Goal: Use online tool/utility: Utilize a website feature to perform a specific function

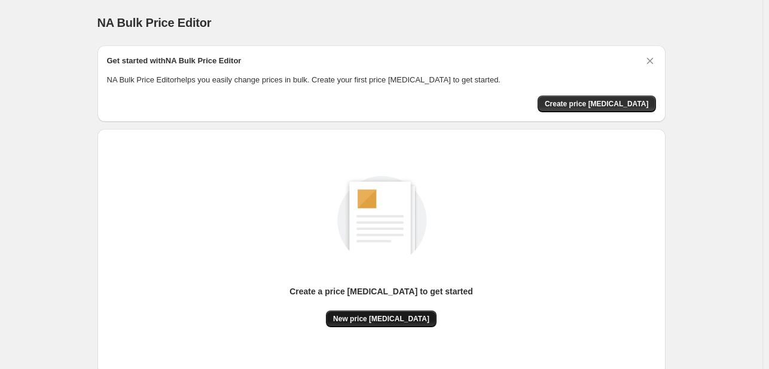
click at [399, 319] on span "New price [MEDICAL_DATA]" at bounding box center [381, 319] width 96 height 10
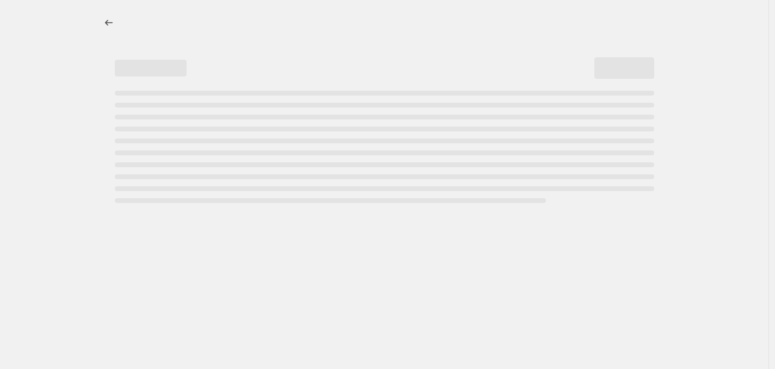
select select "percentage"
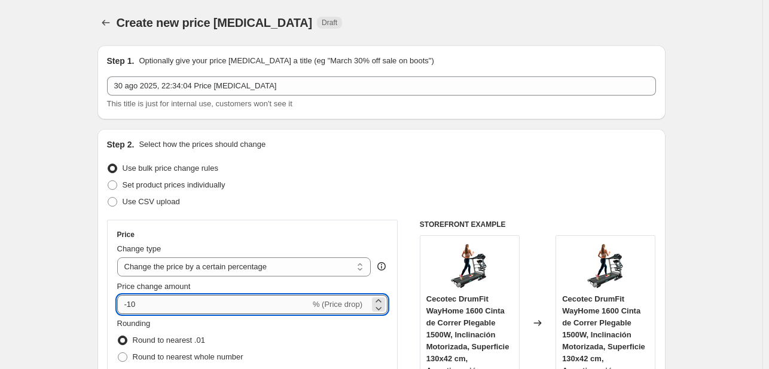
click at [299, 300] on input "-10" at bounding box center [213, 304] width 193 height 19
type input "-1"
type input "-5"
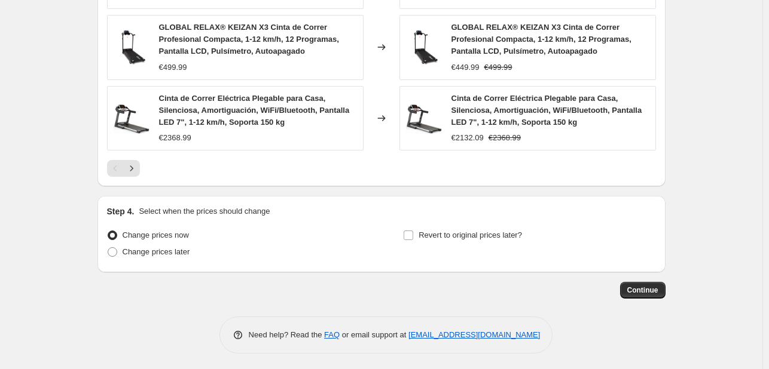
scroll to position [904, 0]
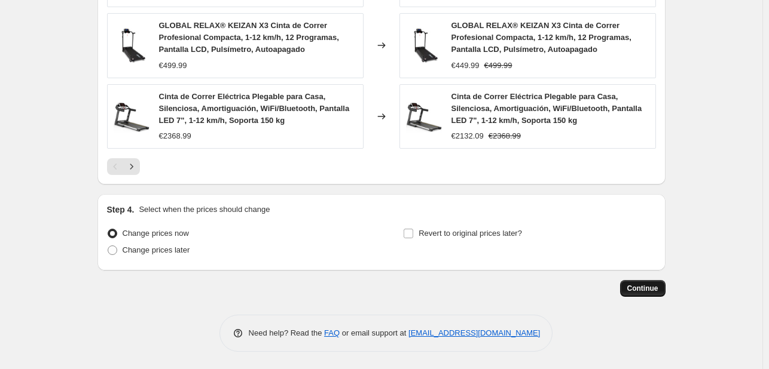
type input "-45"
click at [636, 285] on span "Continue" at bounding box center [642, 289] width 31 height 10
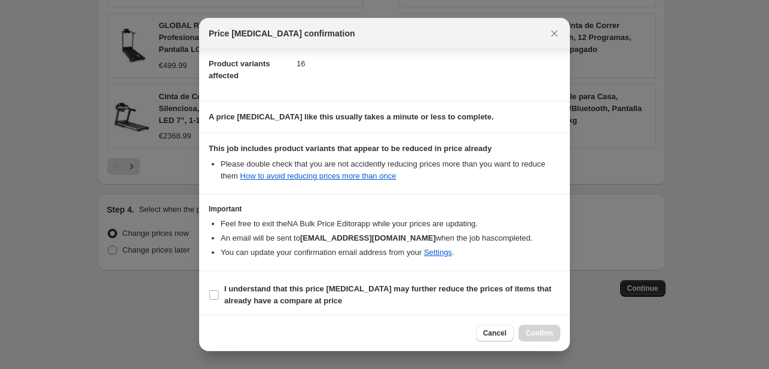
scroll to position [133, 0]
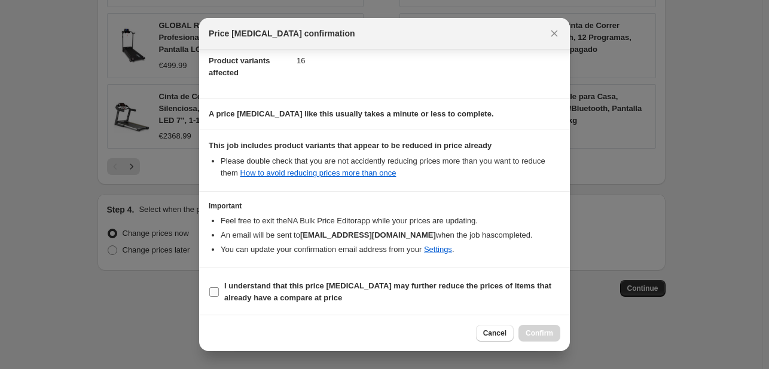
click at [215, 288] on input "I understand that this price [MEDICAL_DATA] may further reduce the prices of it…" at bounding box center [214, 293] width 10 height 10
checkbox input "true"
click at [539, 328] on button "Confirm" at bounding box center [539, 333] width 42 height 17
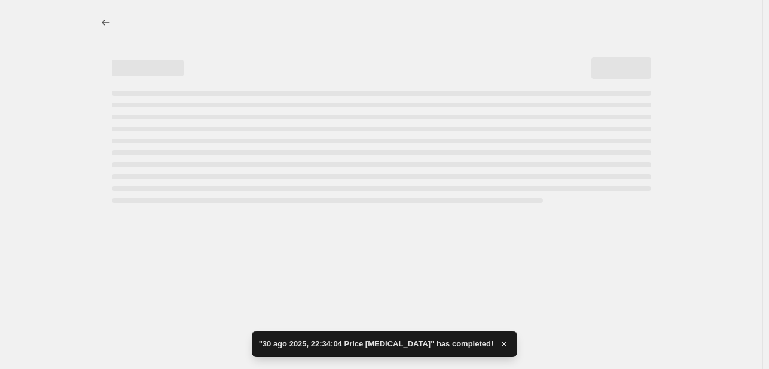
select select "percentage"
